Goal: Find specific page/section: Find specific page/section

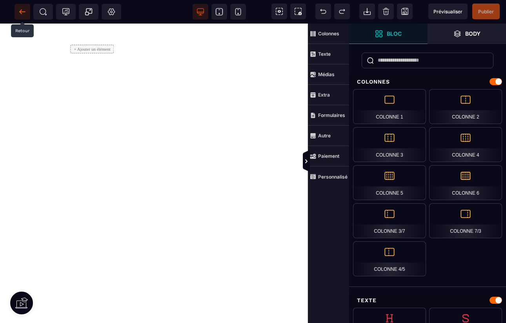
click at [17, 16] on span at bounding box center [23, 12] width 16 height 16
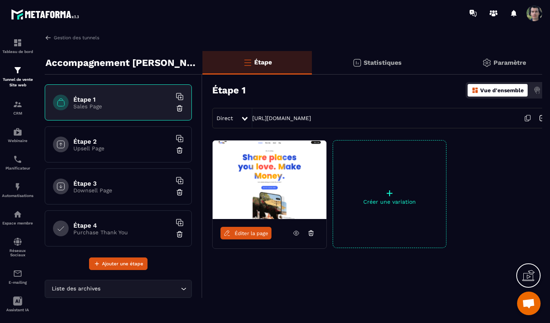
click at [115, 145] on p "Upsell Page" at bounding box center [122, 148] width 98 height 6
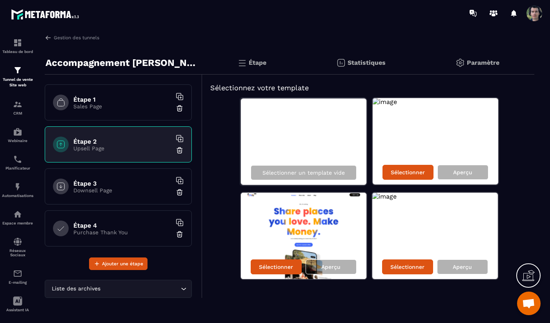
click at [115, 103] on p "Sales Page" at bounding box center [122, 106] width 98 height 6
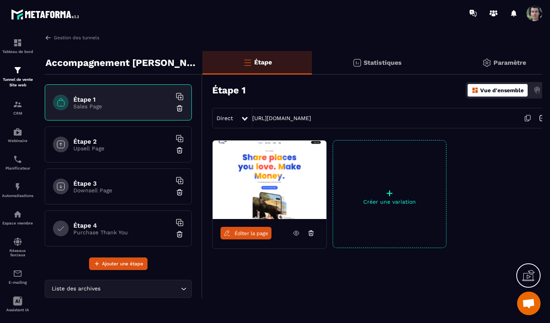
click at [243, 234] on span "Éditer la page" at bounding box center [252, 233] width 34 height 6
